Goal: Information Seeking & Learning: Learn about a topic

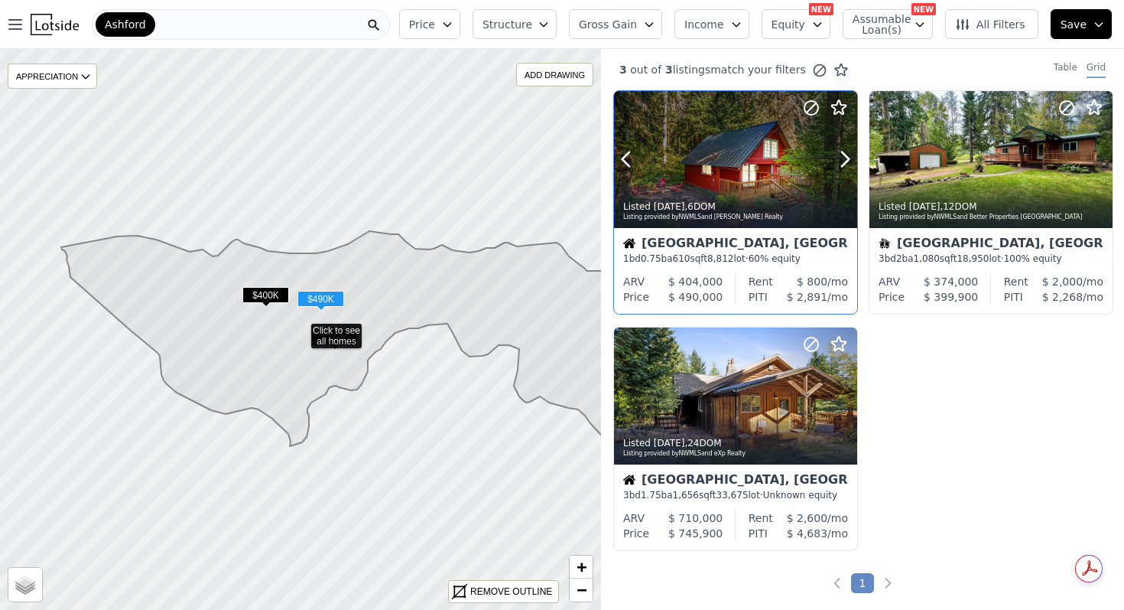
click at [834, 111] on icon at bounding box center [839, 108] width 18 height 18
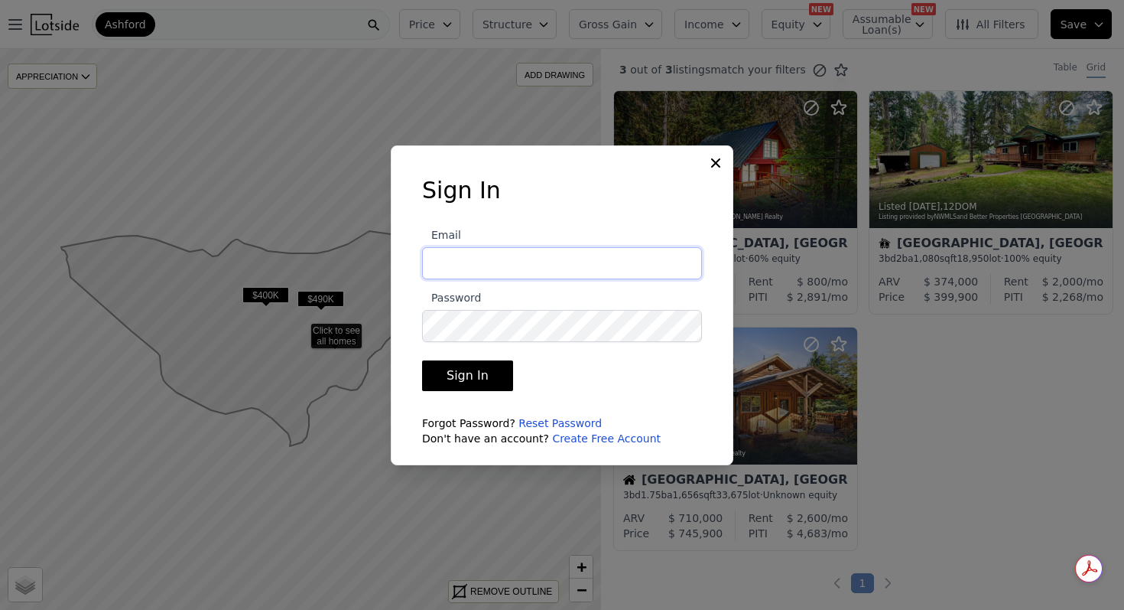
type input "ryan@fettle.co"
click at [483, 373] on button "Sign In" at bounding box center [467, 375] width 91 height 31
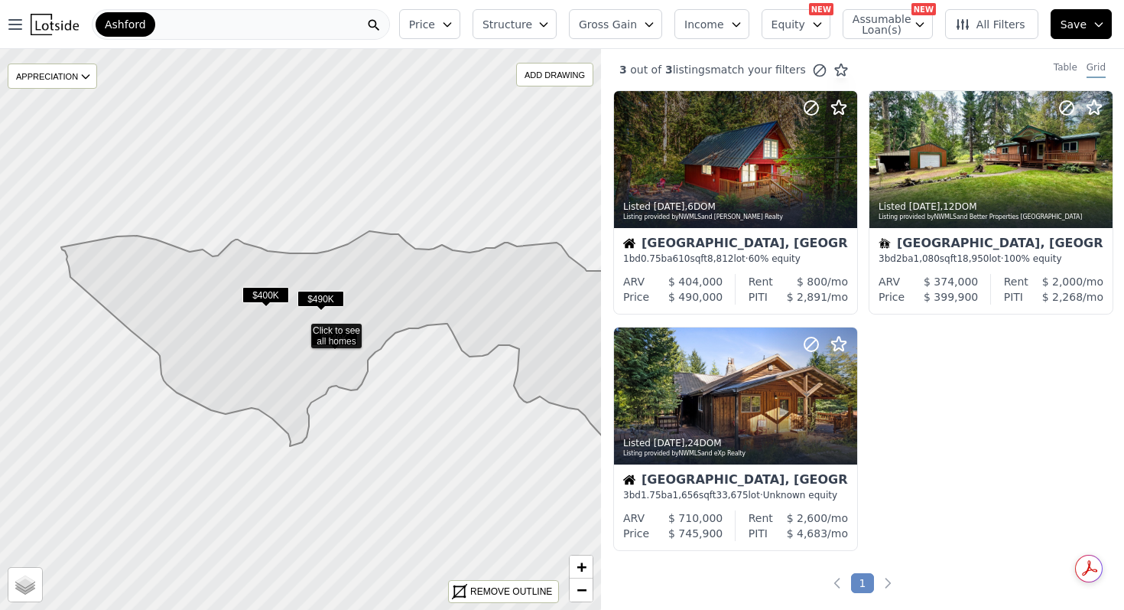
click at [390, 317] on icon at bounding box center [348, 338] width 574 height 215
click at [327, 296] on span "$490K" at bounding box center [321, 299] width 47 height 16
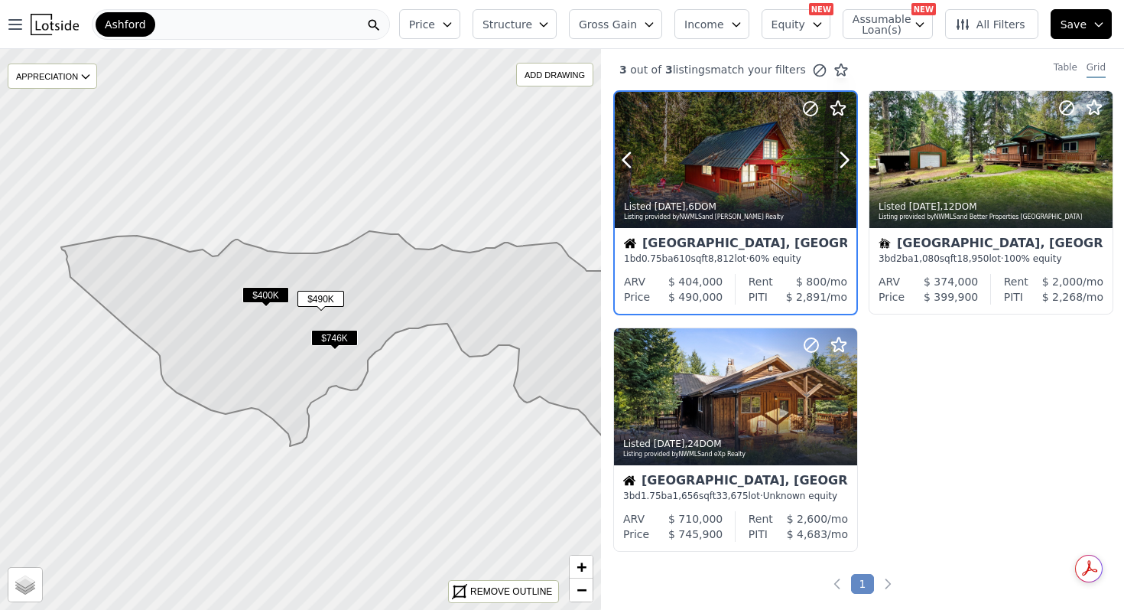
click at [841, 112] on icon at bounding box center [838, 108] width 18 height 18
click at [846, 161] on icon at bounding box center [844, 160] width 7 height 15
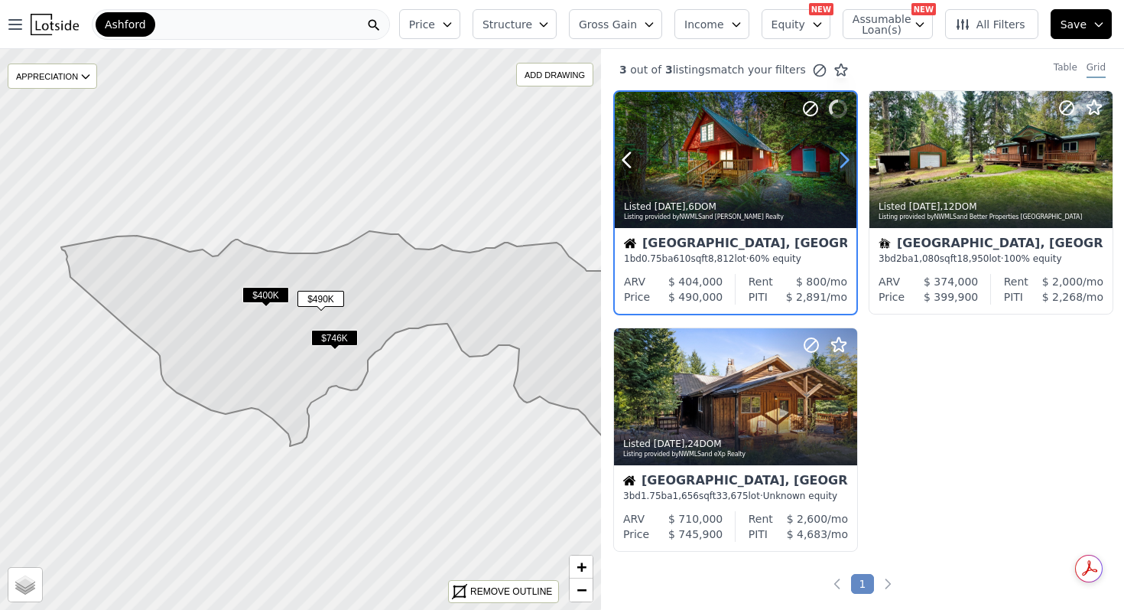
click at [846, 161] on icon at bounding box center [844, 160] width 7 height 15
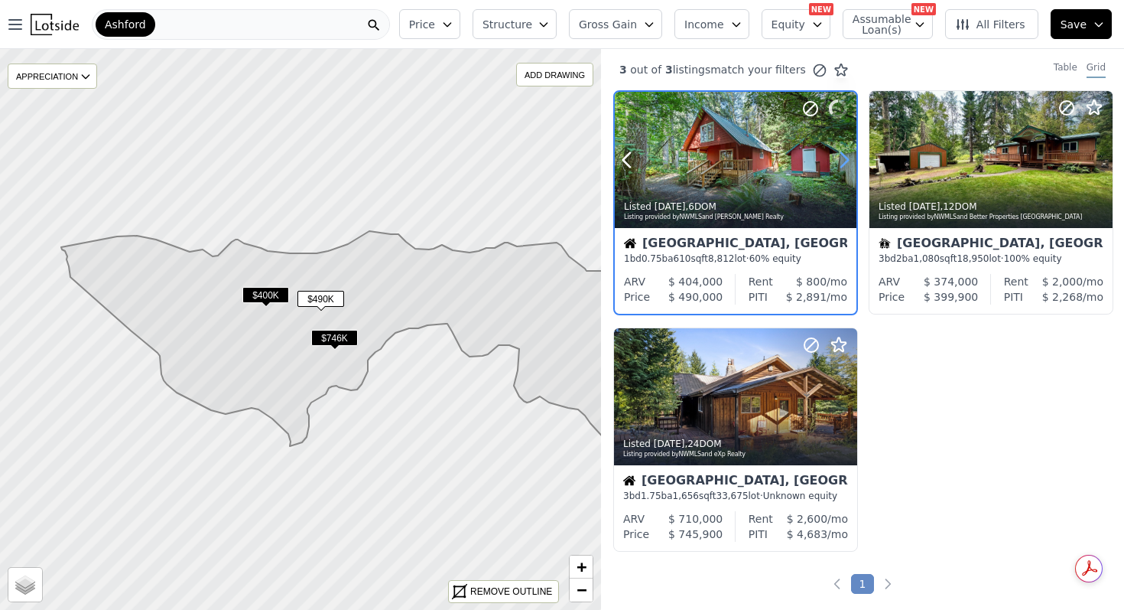
click at [846, 161] on icon at bounding box center [844, 160] width 7 height 15
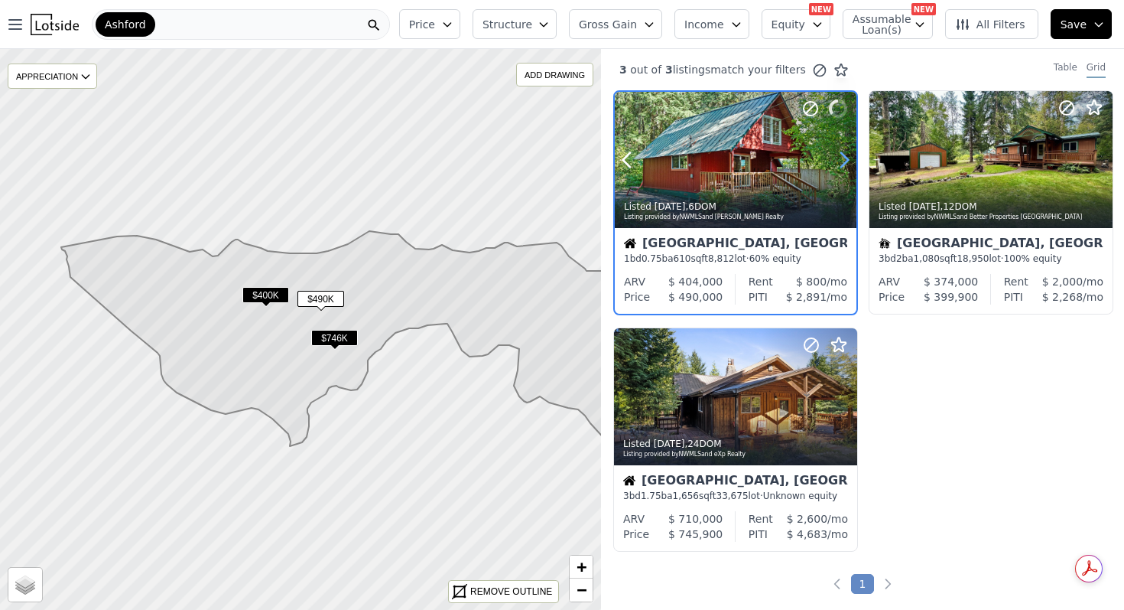
click at [846, 161] on icon at bounding box center [844, 160] width 7 height 15
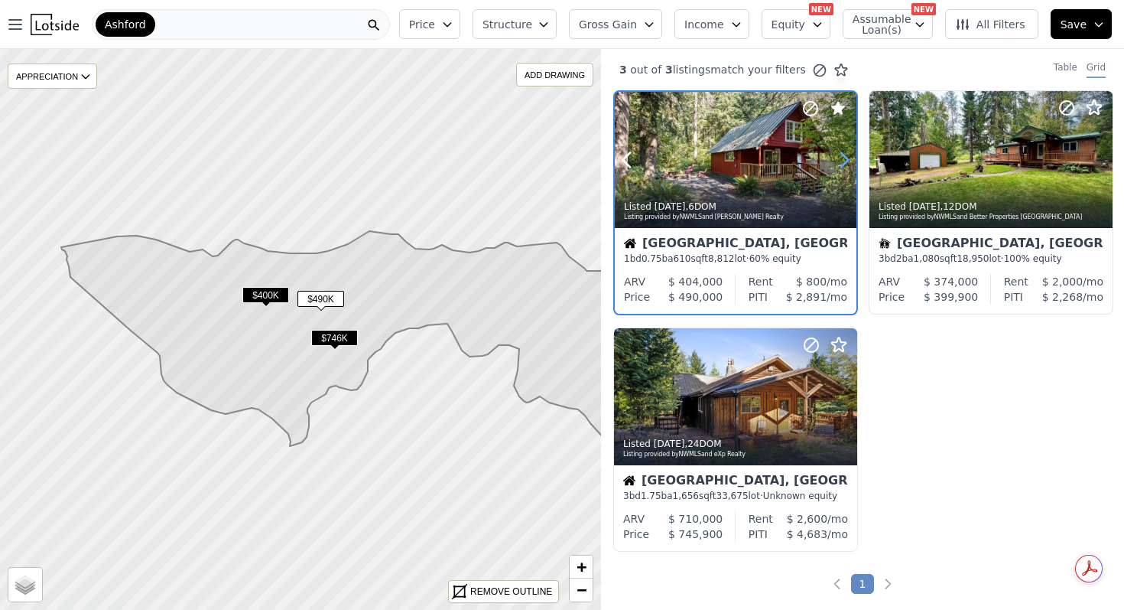
click at [846, 161] on icon at bounding box center [844, 160] width 7 height 15
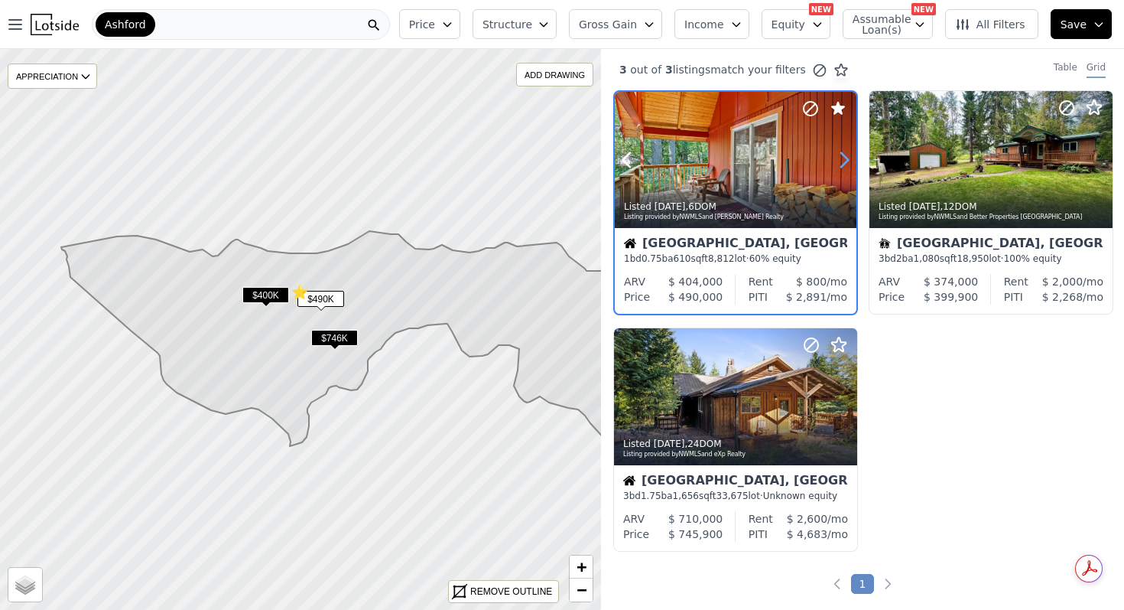
click at [846, 161] on icon at bounding box center [844, 160] width 7 height 15
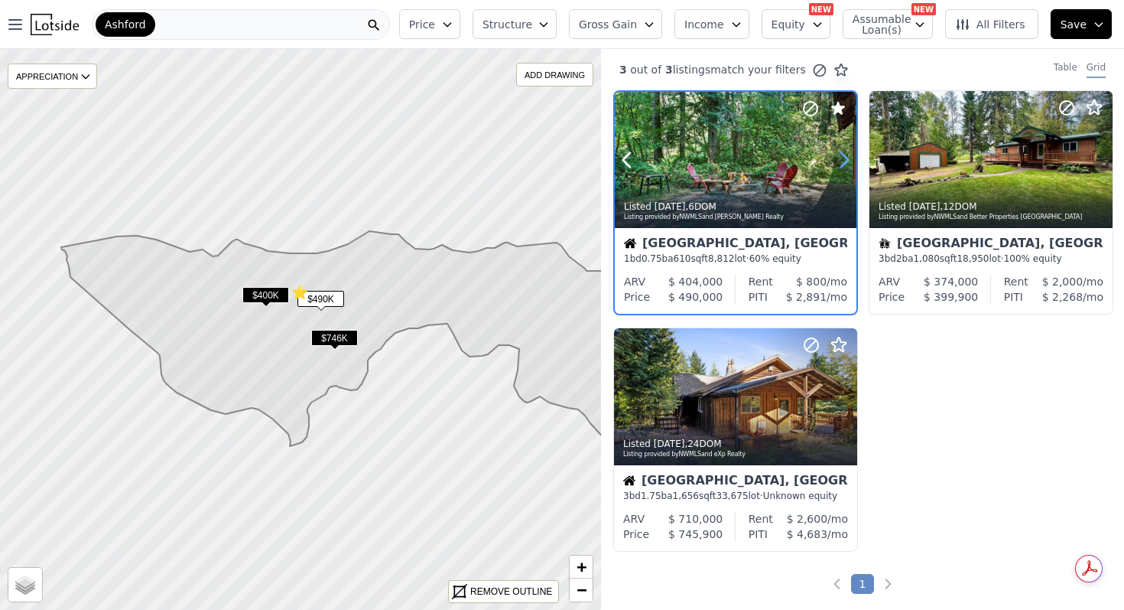
click at [846, 161] on icon at bounding box center [844, 160] width 7 height 15
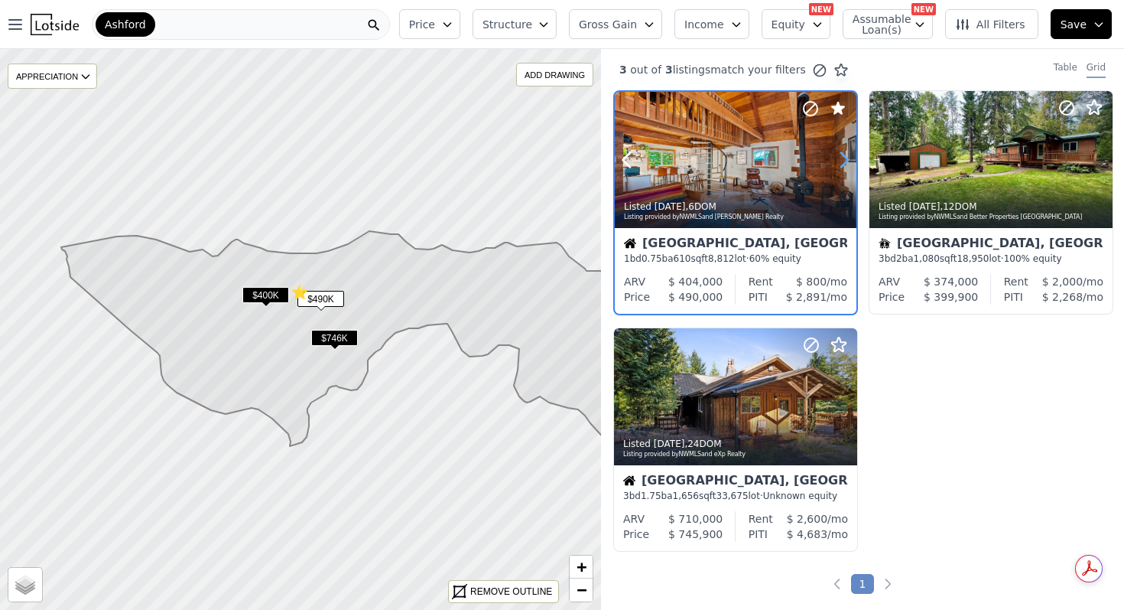
click at [846, 161] on icon at bounding box center [844, 160] width 7 height 15
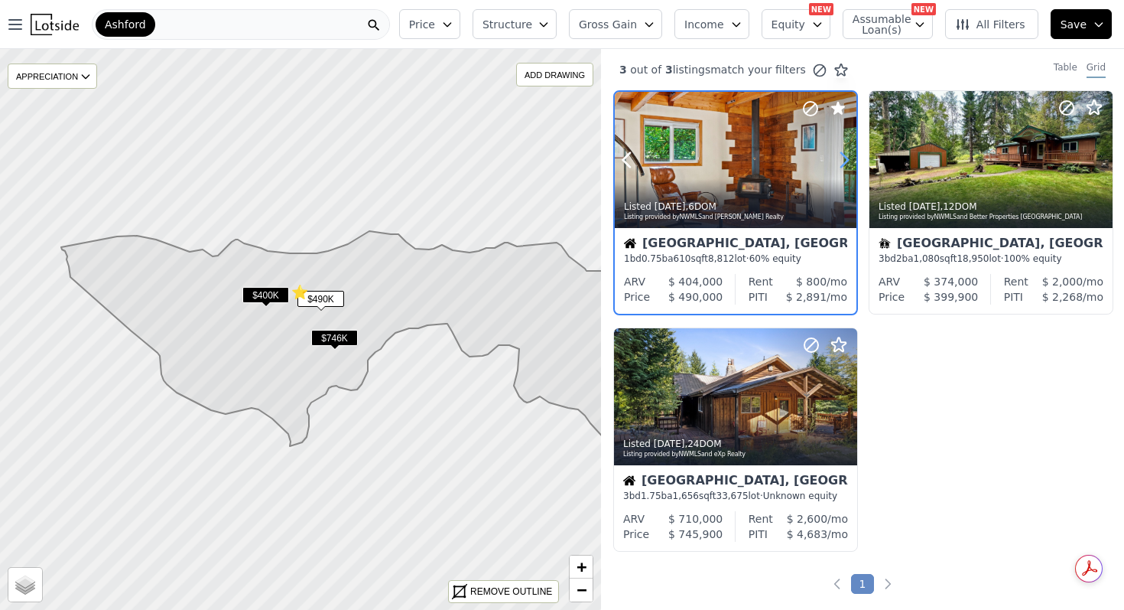
click at [846, 161] on icon at bounding box center [844, 160] width 7 height 15
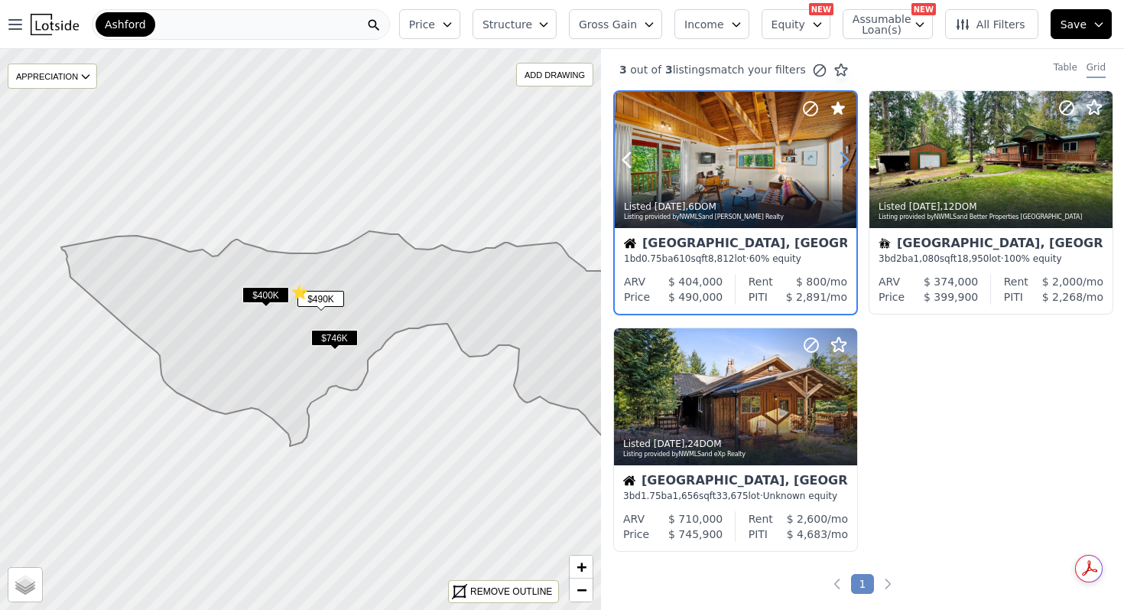
click at [846, 161] on icon at bounding box center [844, 160] width 7 height 15
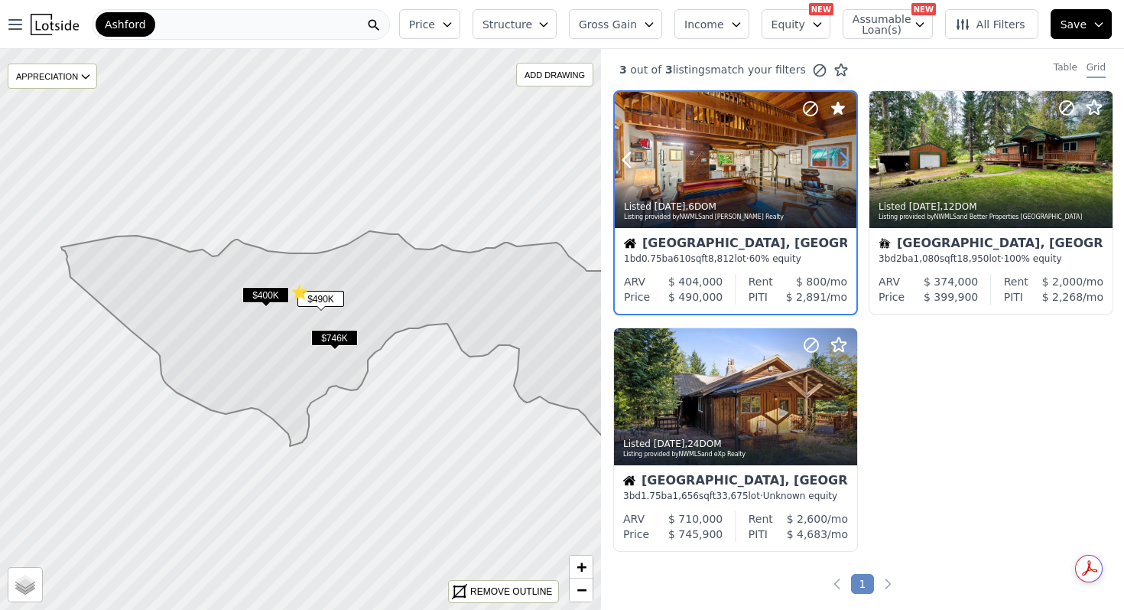
click at [846, 161] on icon at bounding box center [844, 160] width 7 height 15
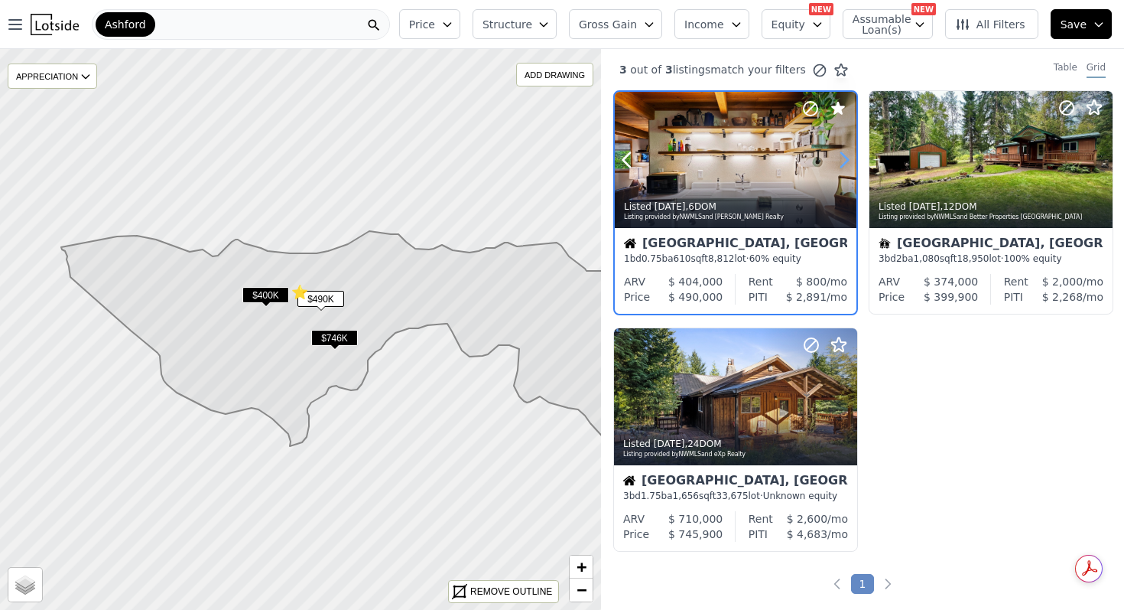
click at [846, 161] on icon at bounding box center [844, 160] width 7 height 15
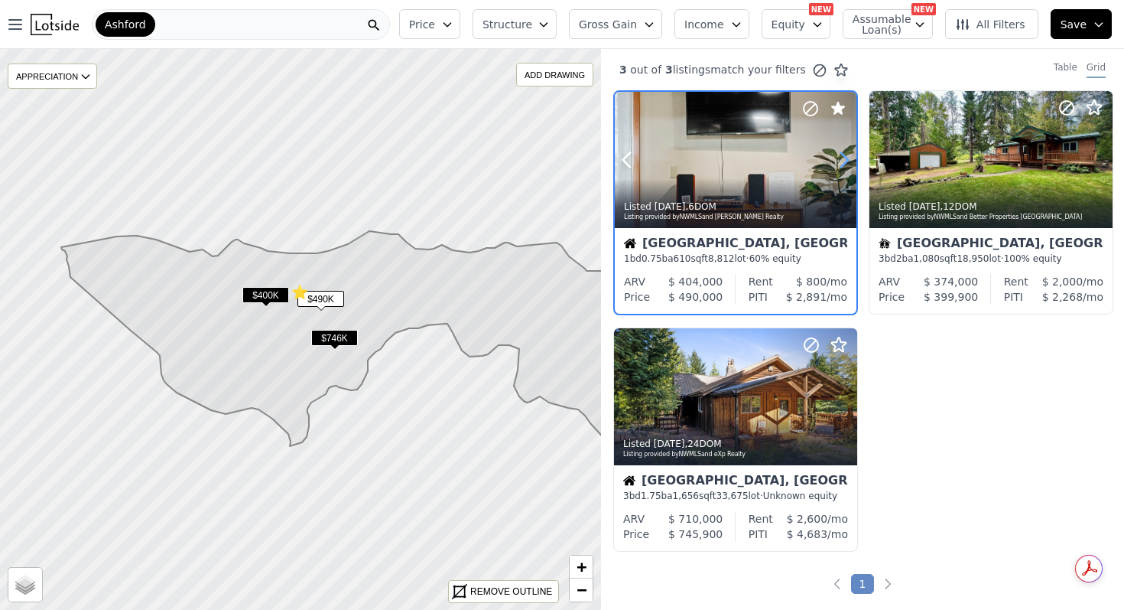
click at [846, 161] on icon at bounding box center [844, 160] width 7 height 15
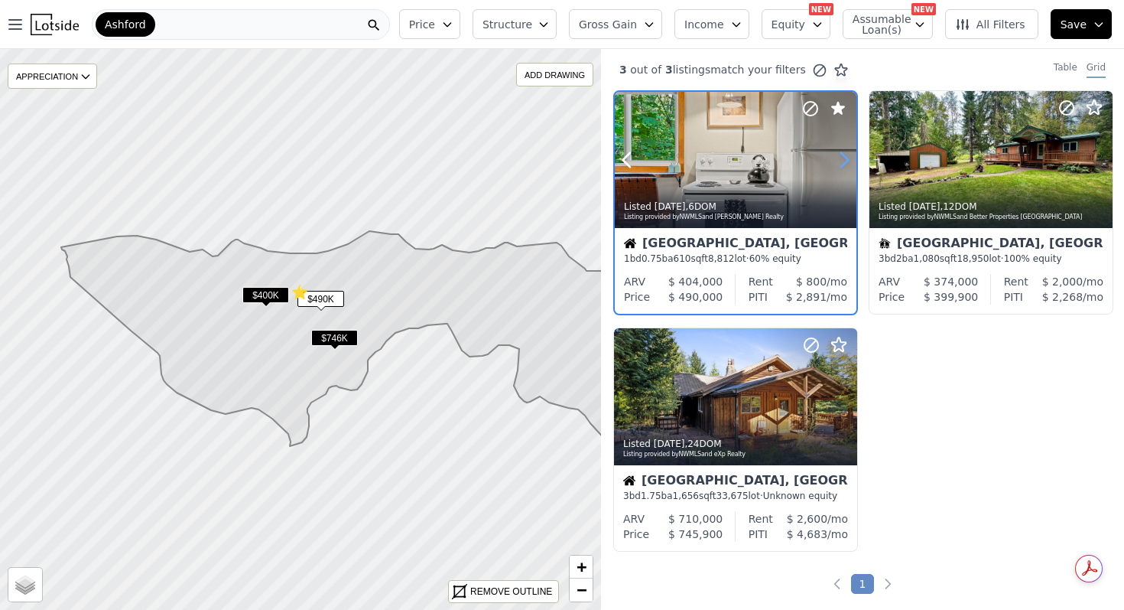
click at [846, 161] on icon at bounding box center [844, 160] width 7 height 15
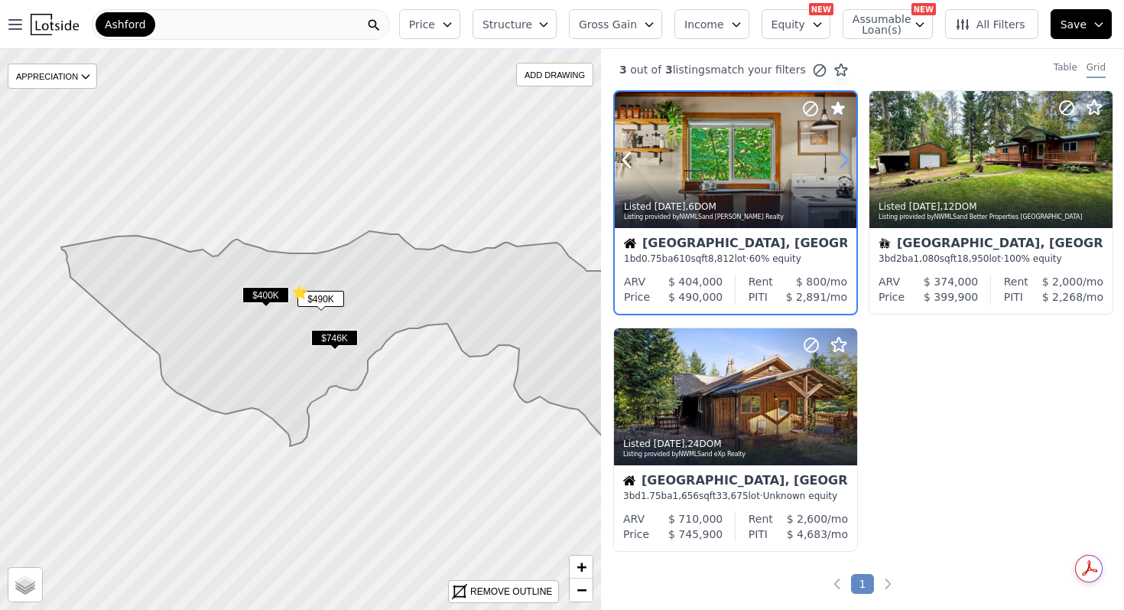
click at [846, 161] on icon at bounding box center [844, 160] width 7 height 15
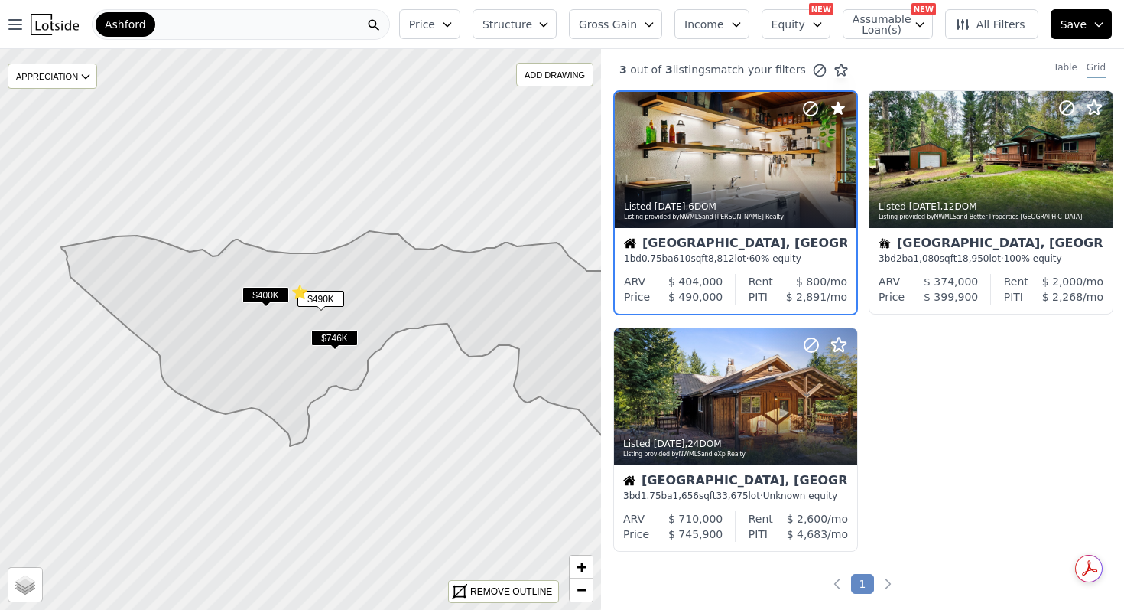
click at [777, 254] on div "1 bd 0.75 ba 610 sqft 8,812 lot · 60% equity" at bounding box center [735, 258] width 223 height 12
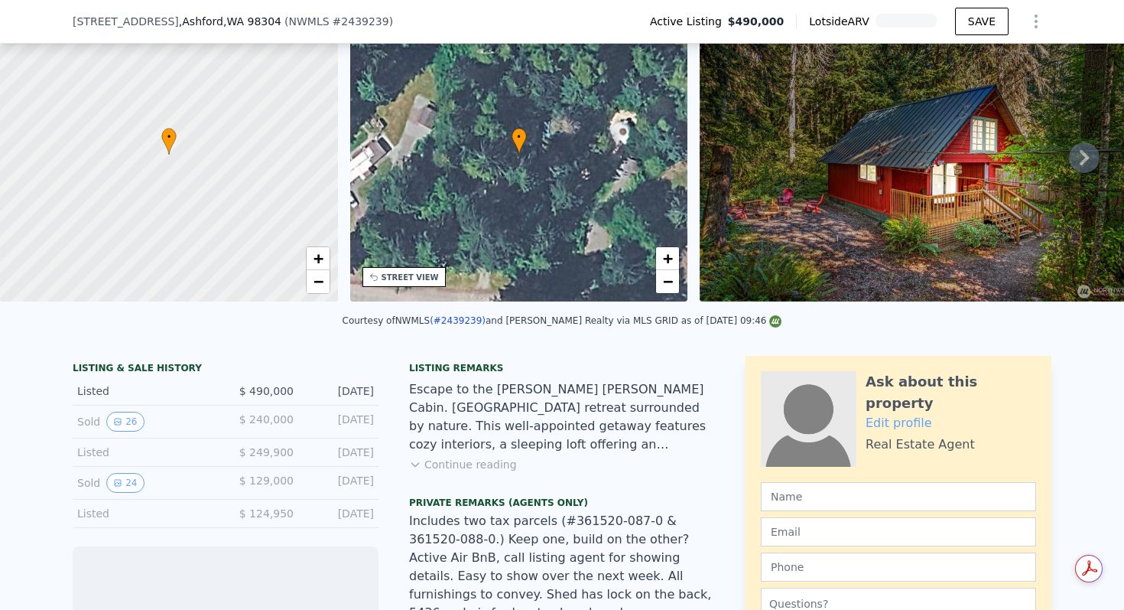
scroll to position [233, 0]
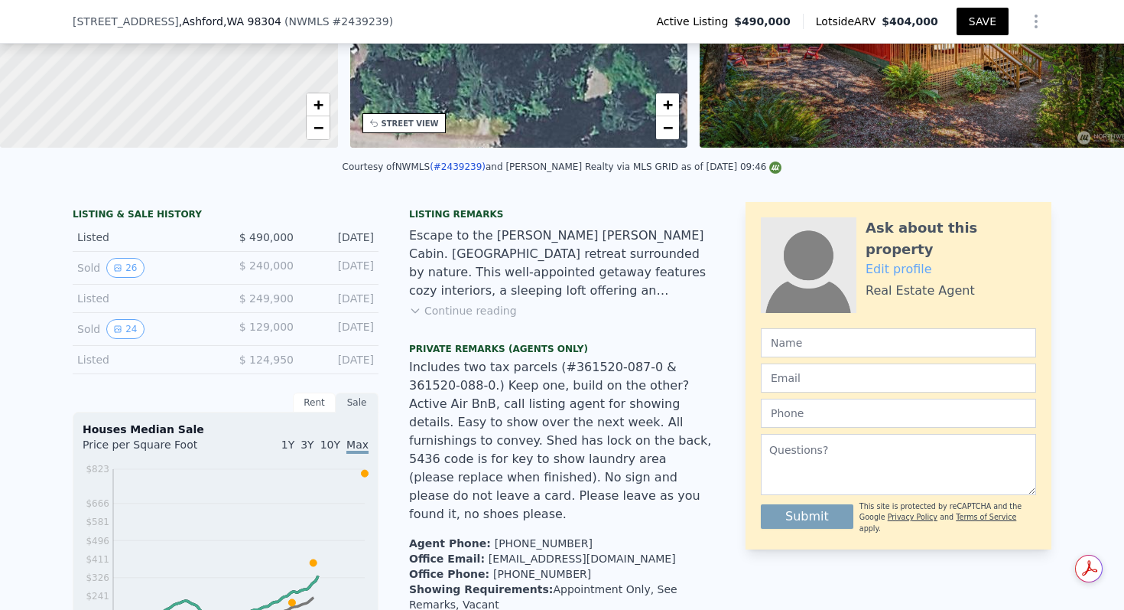
click at [470, 314] on button "Continue reading" at bounding box center [463, 310] width 108 height 15
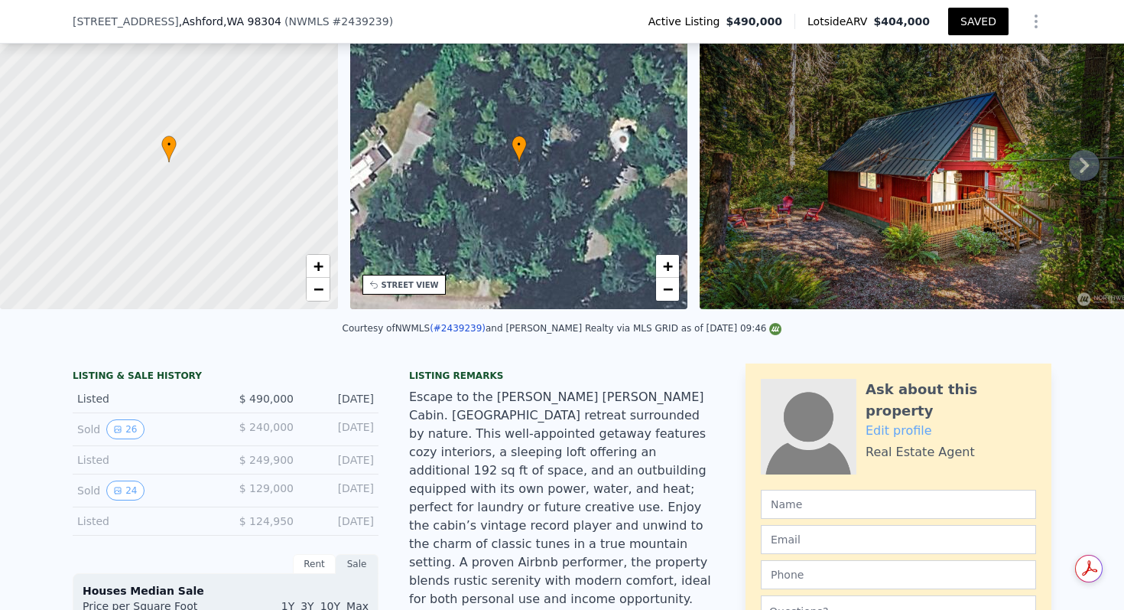
scroll to position [67, 0]
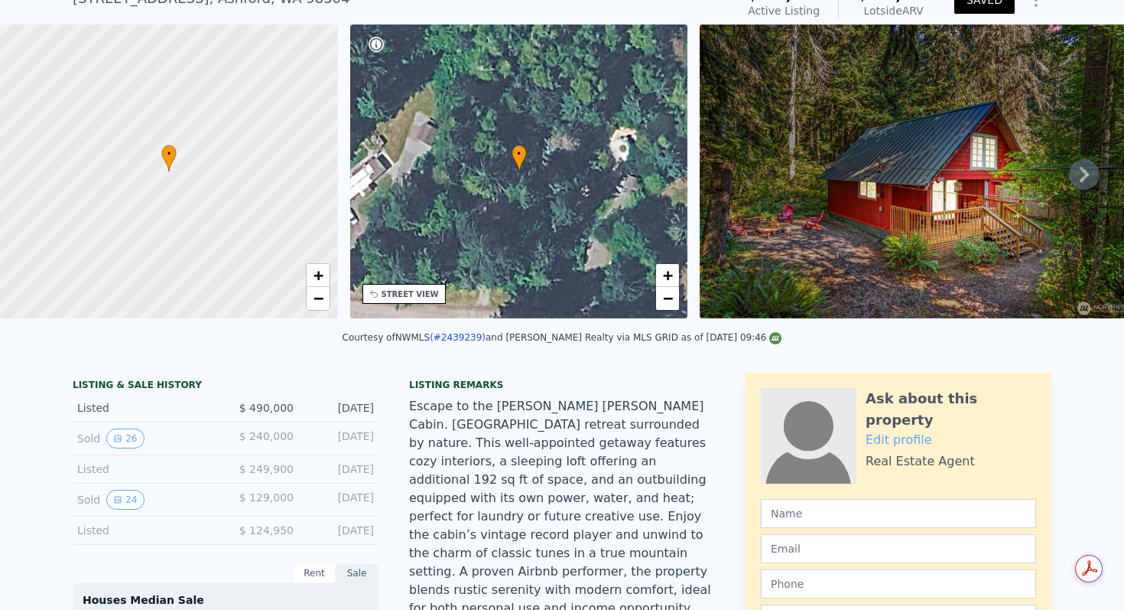
click at [1077, 180] on icon at bounding box center [1084, 174] width 31 height 31
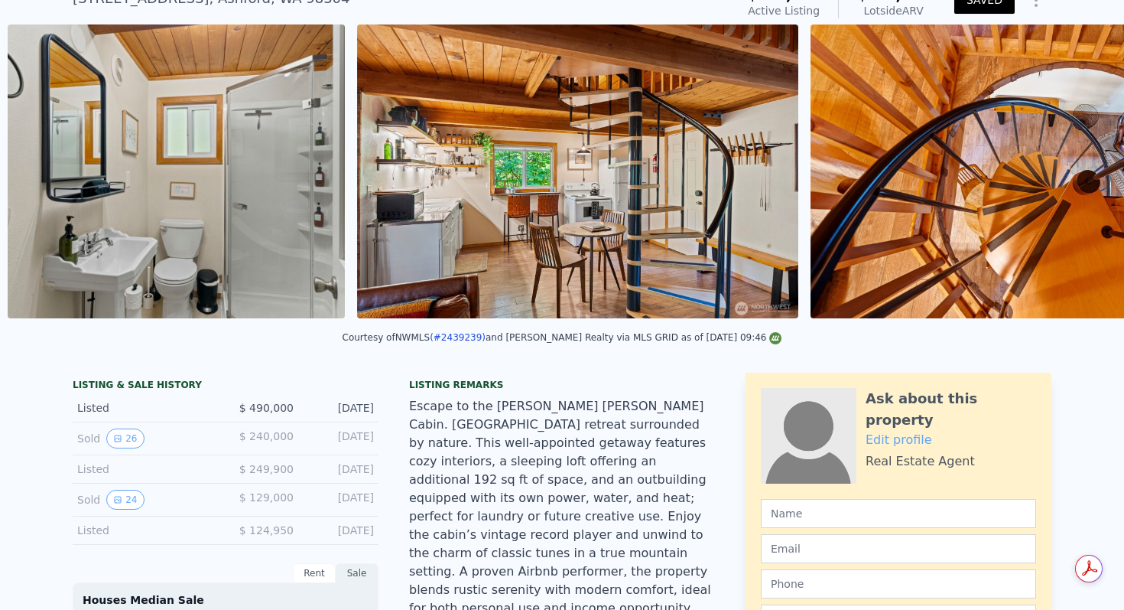
scroll to position [0, 8442]
